Goal: Information Seeking & Learning: Learn about a topic

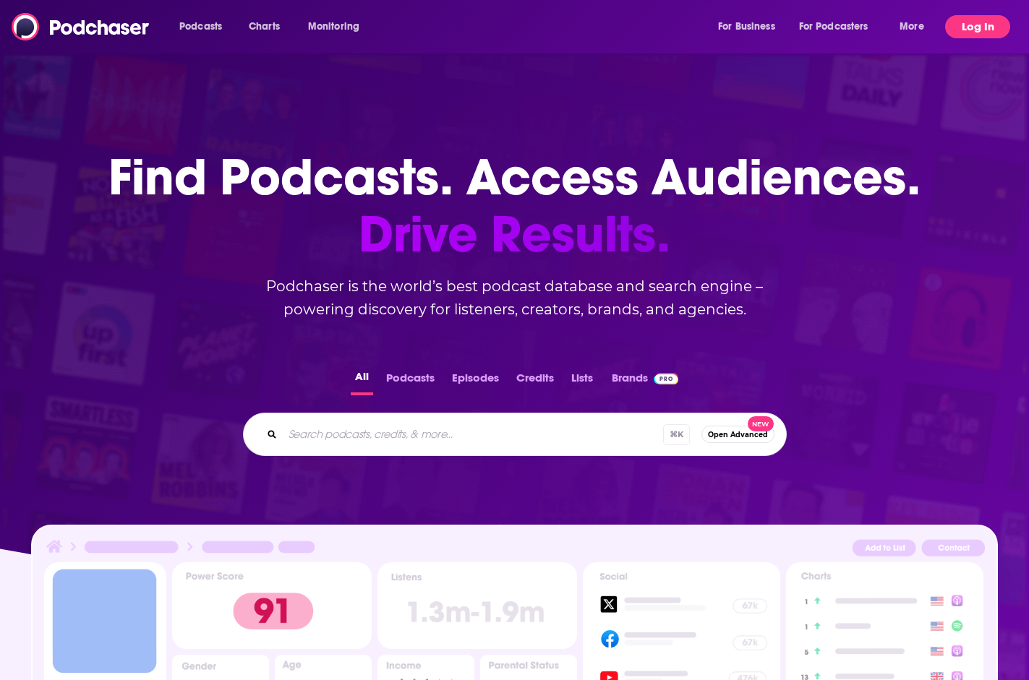
click at [973, 25] on button "Log In" at bounding box center [977, 26] width 65 height 23
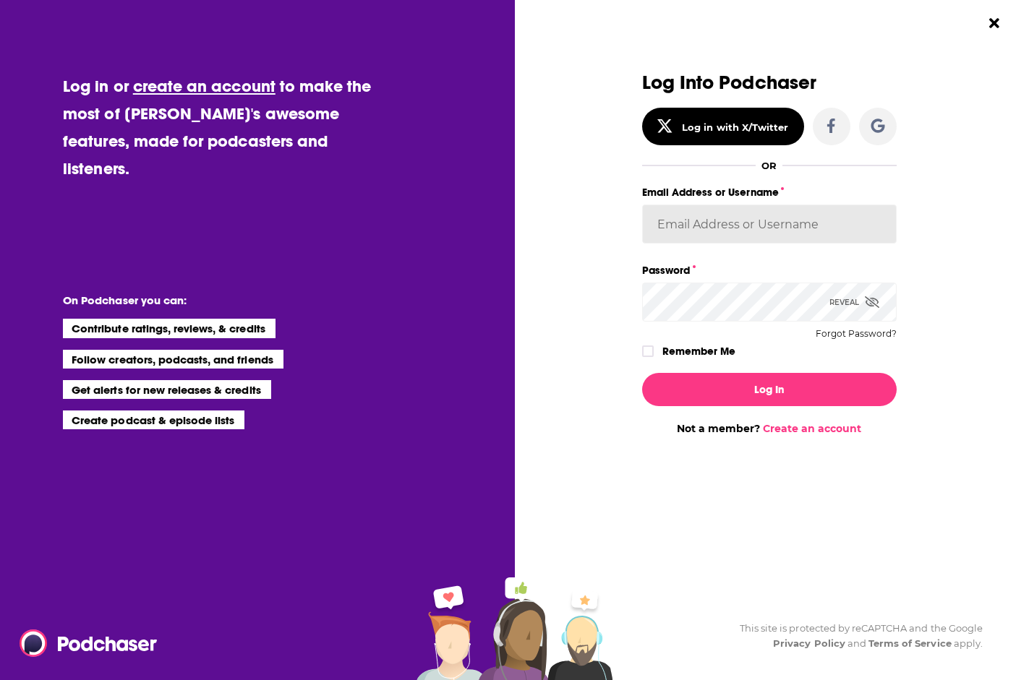
type input "evankrask"
click at [768, 389] on button "Log In" at bounding box center [769, 389] width 254 height 33
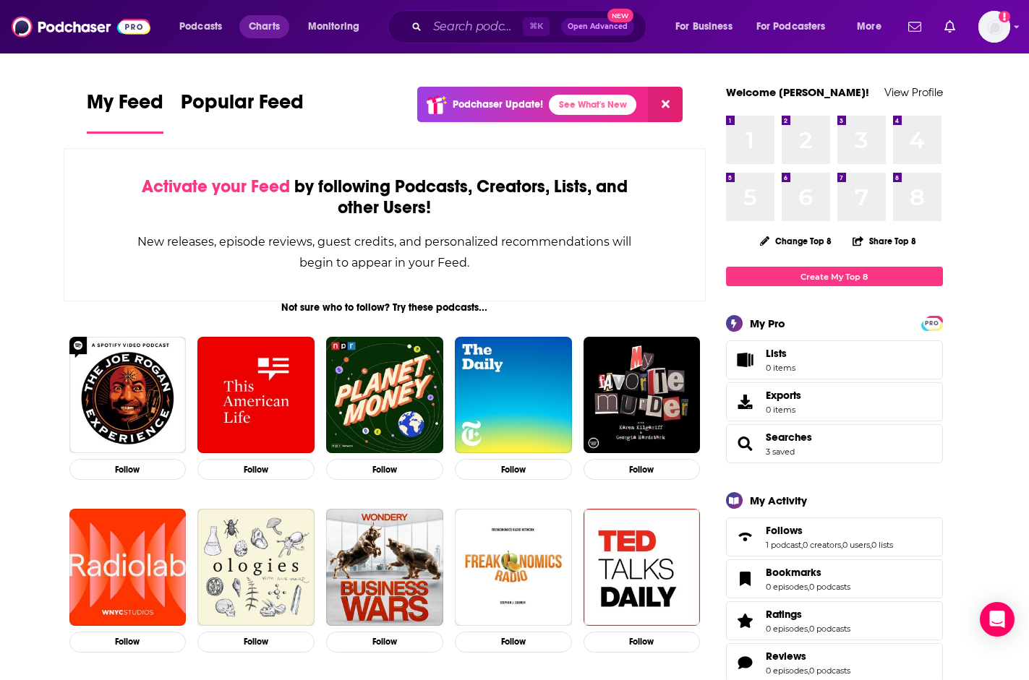
click at [265, 27] on span "Charts" at bounding box center [264, 27] width 31 height 20
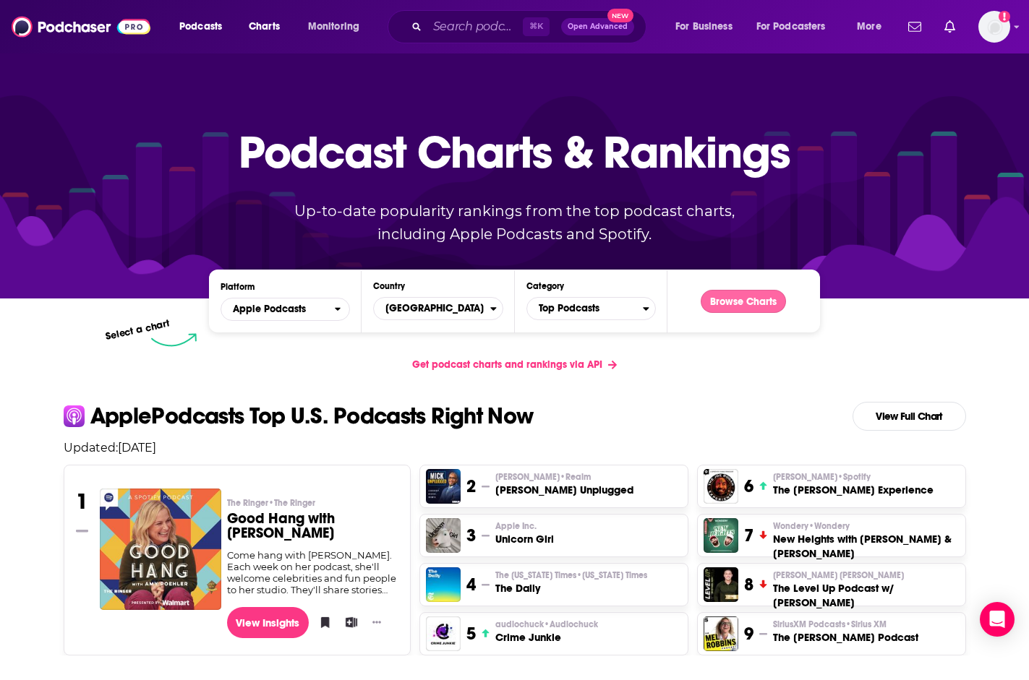
click at [718, 298] on button "Browse Charts" at bounding box center [742, 301] width 85 height 23
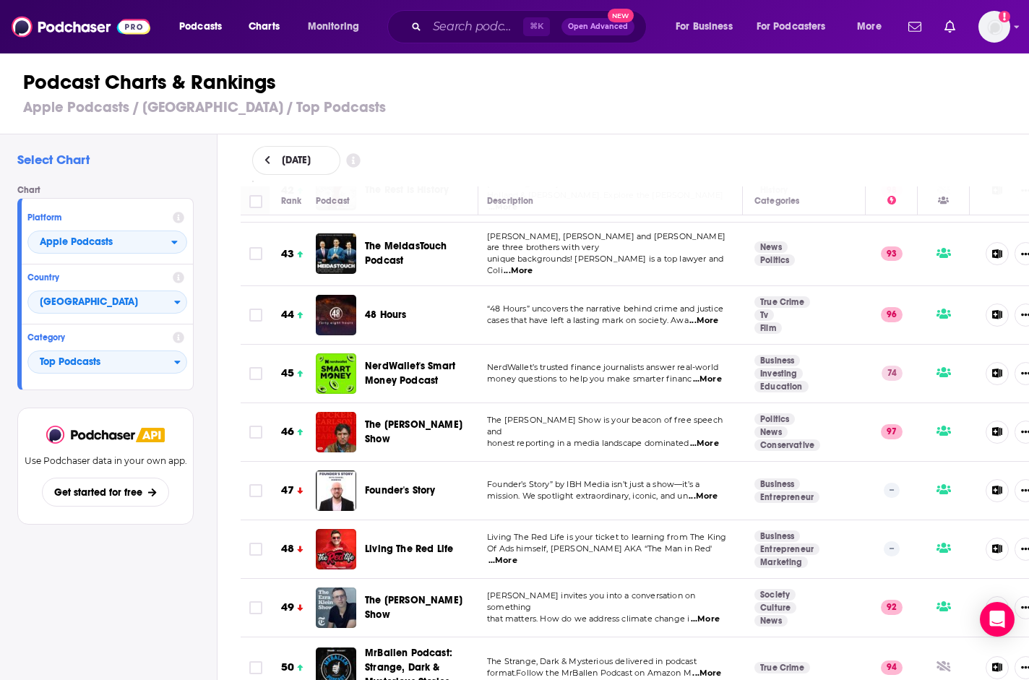
scroll to position [2532, 3]
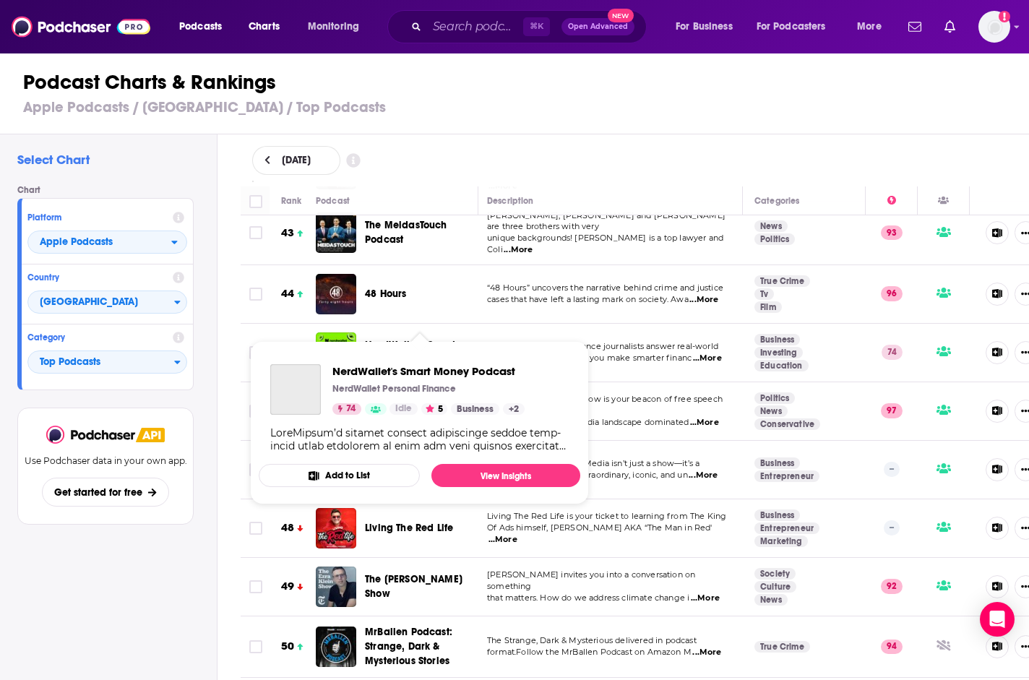
click at [409, 338] on span "NerdWallet's Smart Money Podcast" at bounding box center [420, 352] width 110 height 29
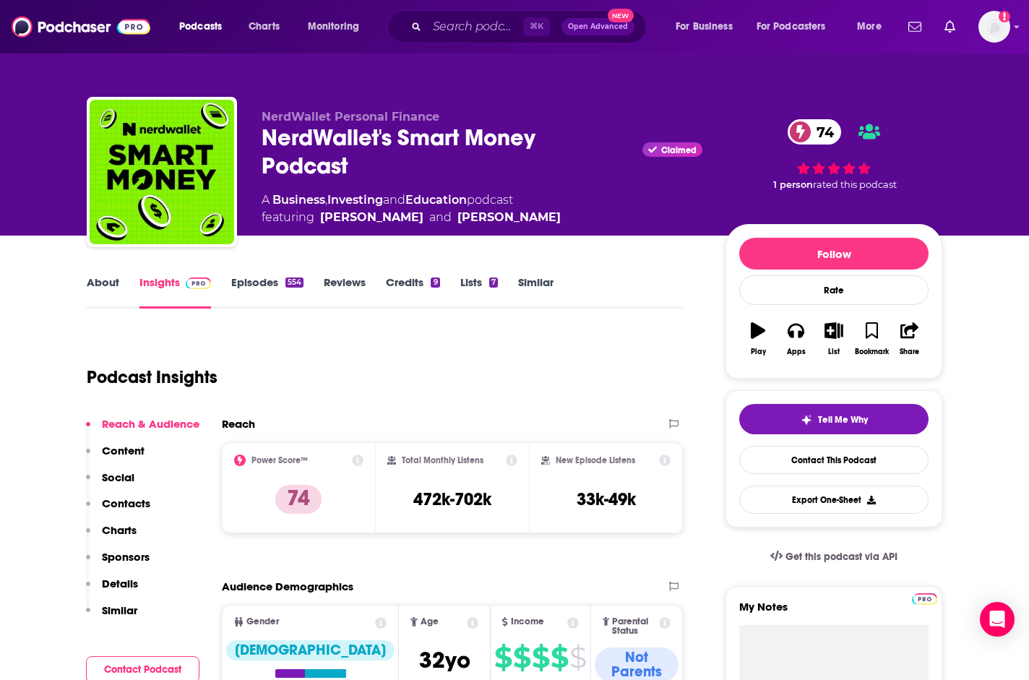
click at [116, 533] on p "Charts" at bounding box center [119, 530] width 35 height 14
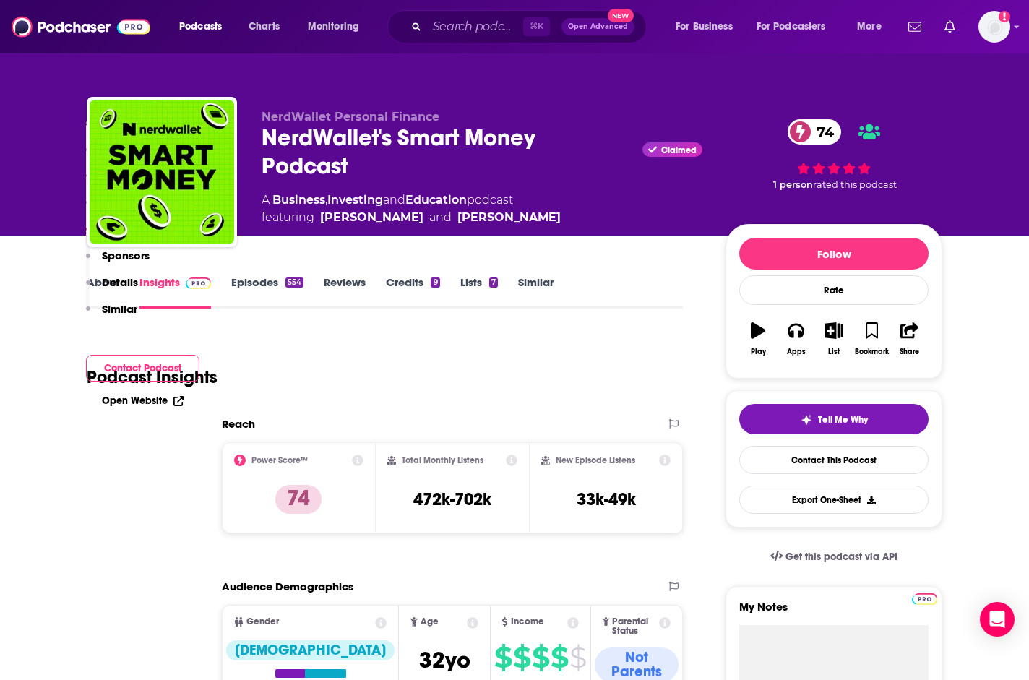
scroll to position [1738, 0]
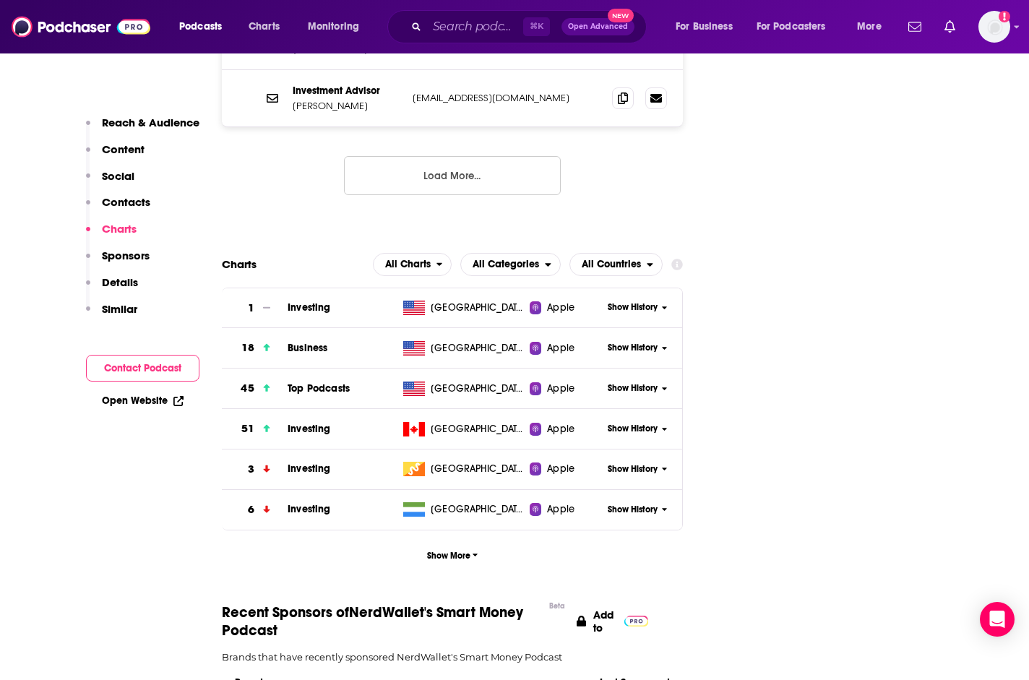
click at [617, 382] on span "Show History" at bounding box center [633, 388] width 50 height 12
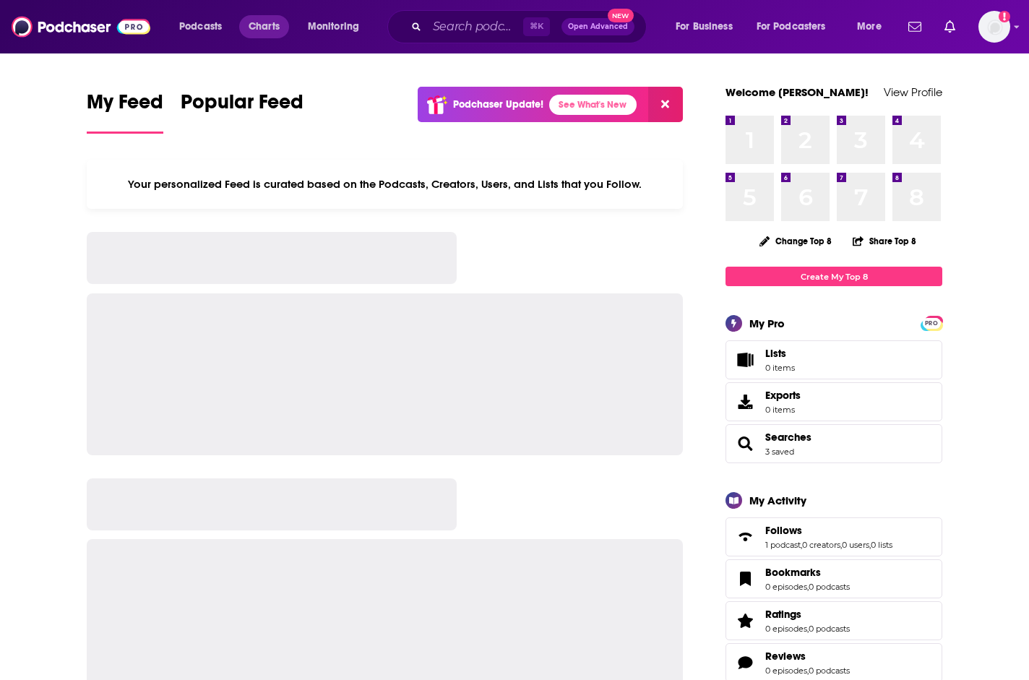
click at [271, 27] on span "Charts" at bounding box center [264, 27] width 31 height 20
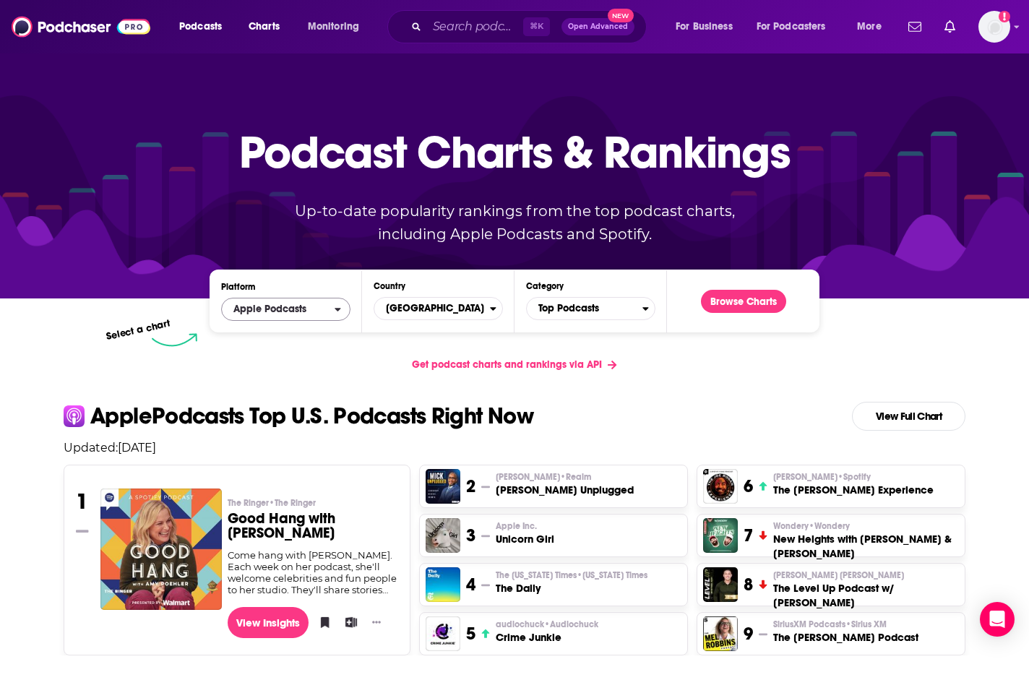
click at [327, 309] on span "Apple Podcasts" at bounding box center [278, 309] width 113 height 25
click at [296, 353] on span "Spotify" at bounding box center [285, 353] width 111 height 9
click at [748, 306] on button "Browse Charts" at bounding box center [743, 301] width 85 height 23
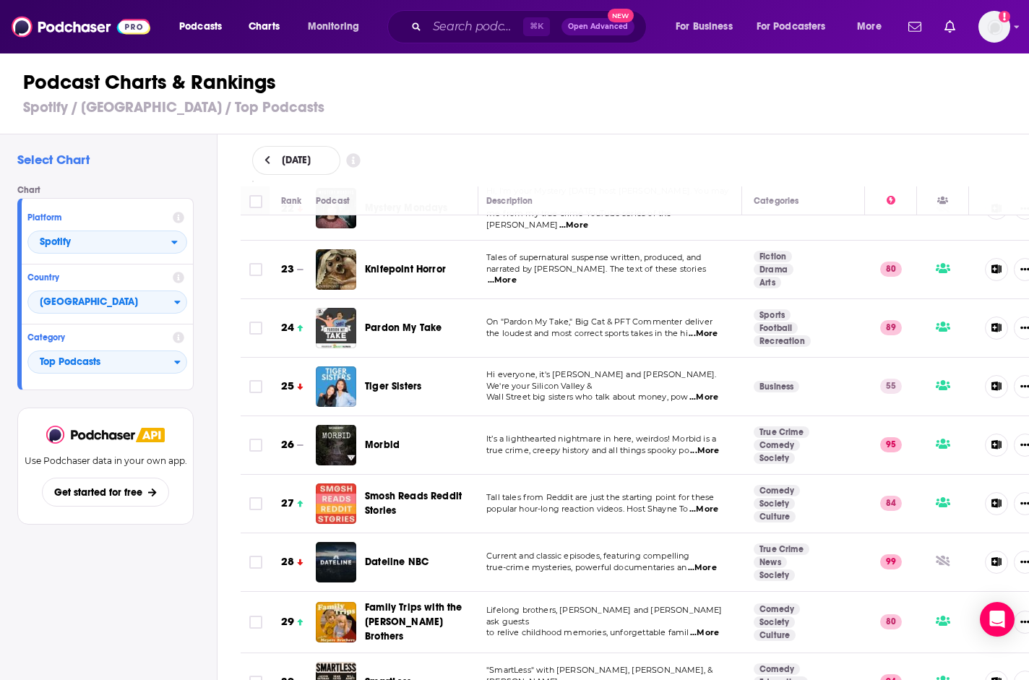
scroll to position [1301, 4]
click at [399, 608] on span "Family Trips with the Meyers Brothers" at bounding box center [414, 622] width 98 height 41
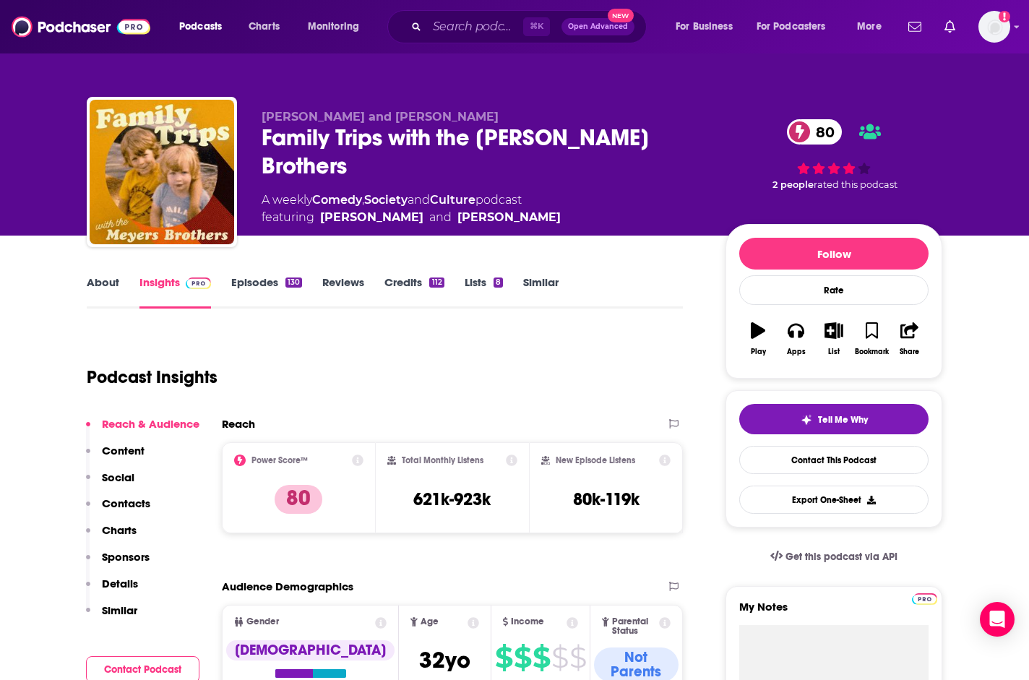
click at [423, 537] on div "Reach Power Score™ 80 Total Monthly Listens 621k-923k New Episode Listens 80k-1…" at bounding box center [452, 481] width 461 height 128
click at [424, 534] on div "Reach Power Score™ 80 Total Monthly Listens 621k-923k New Episode Listens 80k-1…" at bounding box center [452, 481] width 461 height 128
